Goal: Contribute content: Add original content to the website for others to see

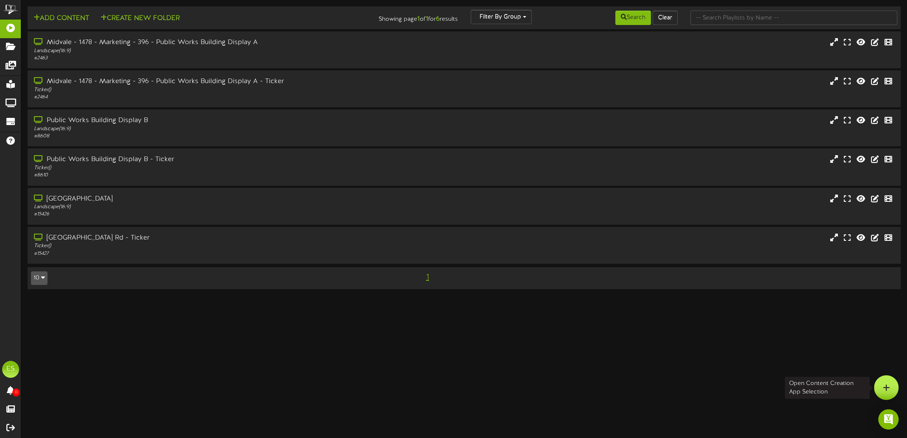
click at [882, 386] on div at bounding box center [886, 387] width 25 height 25
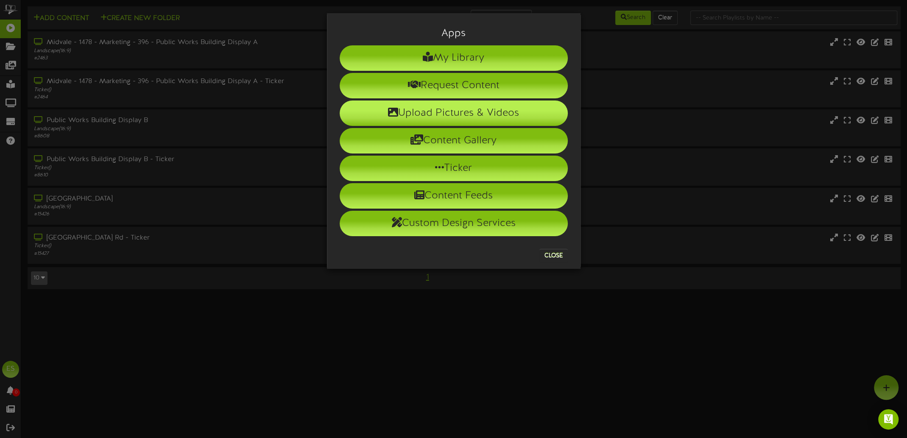
click at [429, 108] on li "Upload Pictures & Videos" at bounding box center [454, 113] width 228 height 25
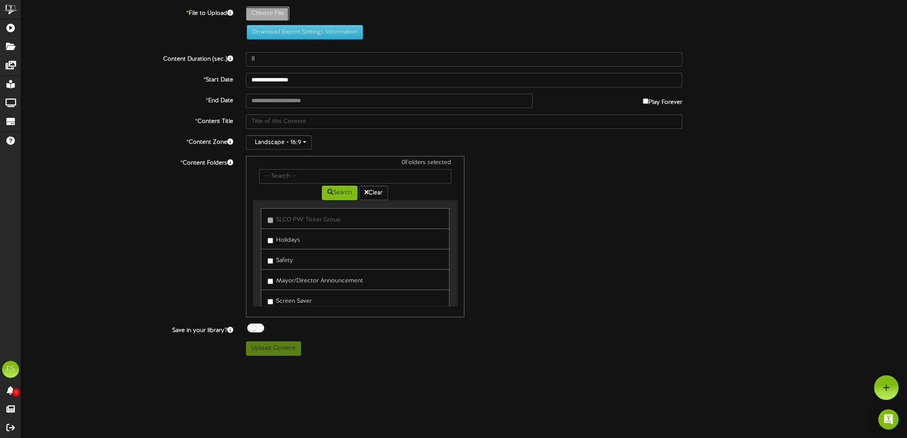
type input "**********"
type input "PWOpsDivisionSafetyProgramJuly2025"
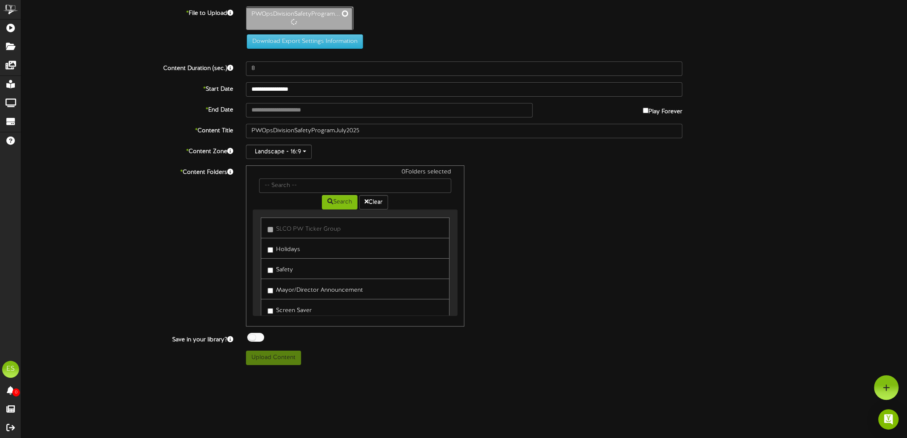
type input "117"
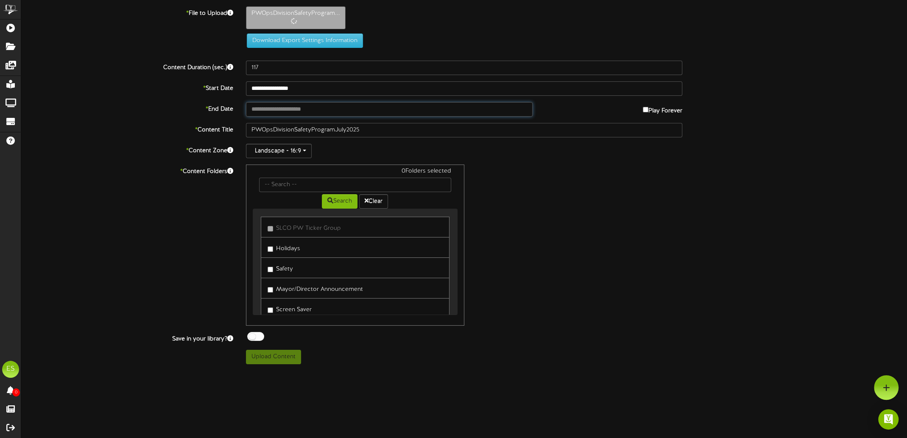
click at [300, 108] on input "text" at bounding box center [389, 109] width 287 height 14
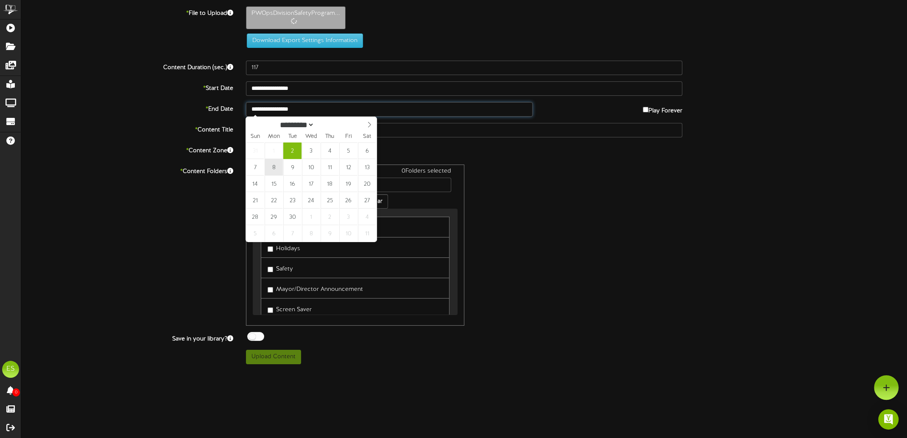
type input "**********"
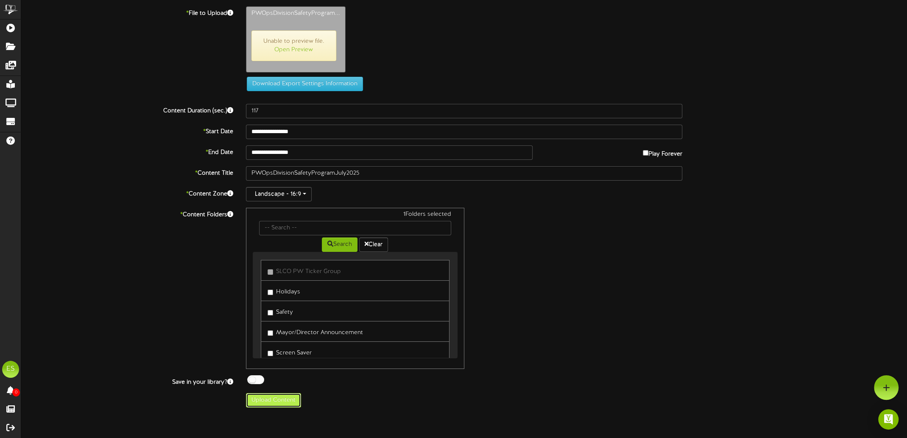
click at [277, 399] on button "Upload Content" at bounding box center [273, 400] width 55 height 14
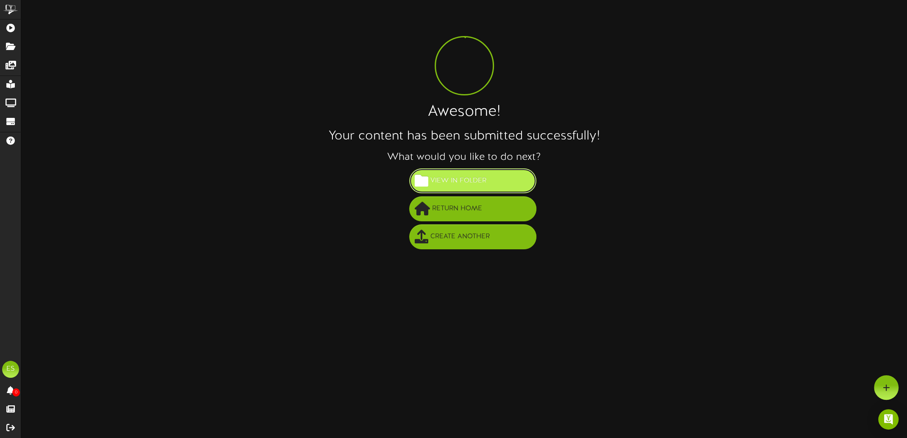
click at [485, 177] on span "View in Folder" at bounding box center [458, 181] width 60 height 14
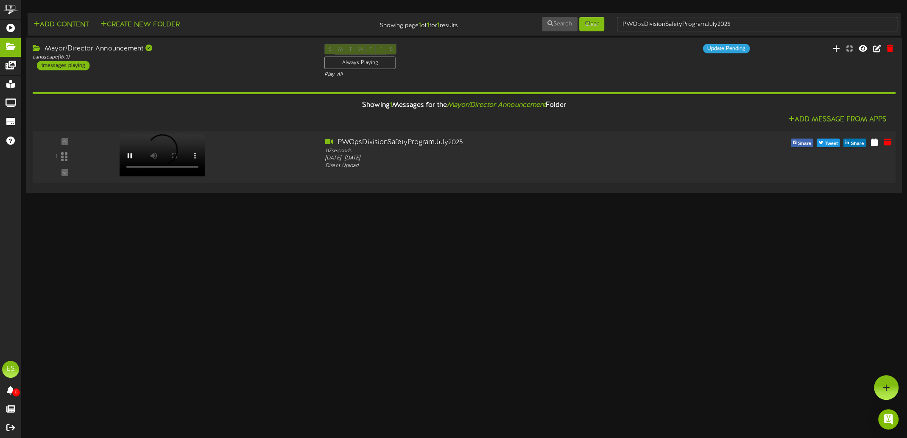
click at [160, 140] on video at bounding box center [163, 155] width 86 height 43
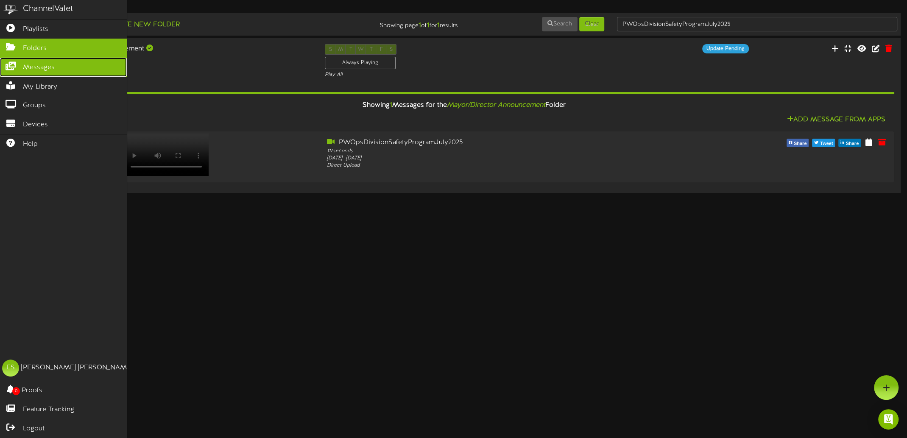
click at [31, 65] on span "Messages" at bounding box center [39, 68] width 32 height 10
